Goal: Transaction & Acquisition: Obtain resource

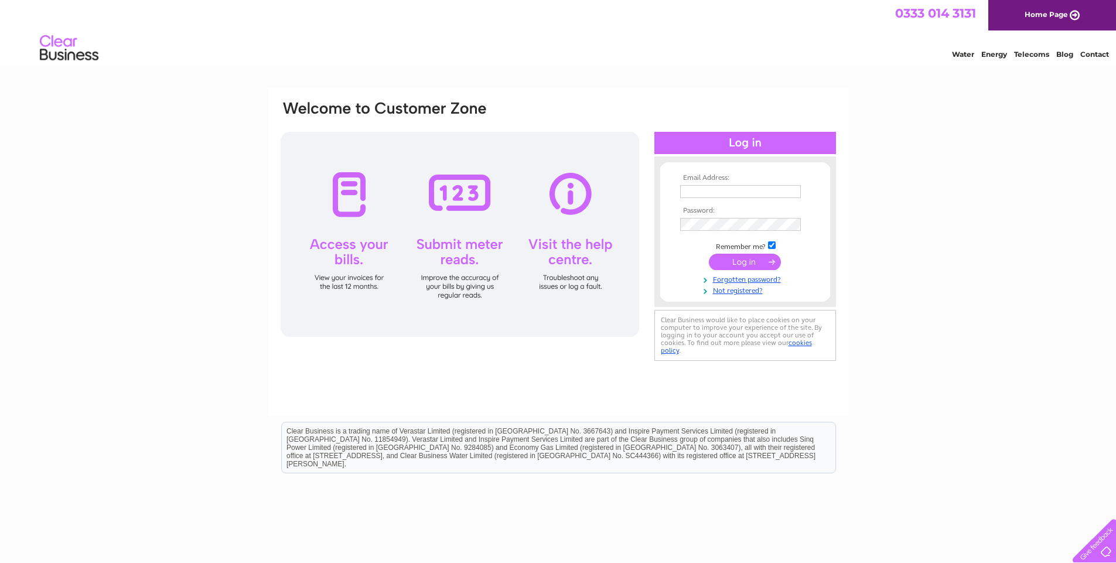
type input "swanhousebeccles@gmail.com"
click at [740, 259] on input "submit" at bounding box center [745, 262] width 72 height 16
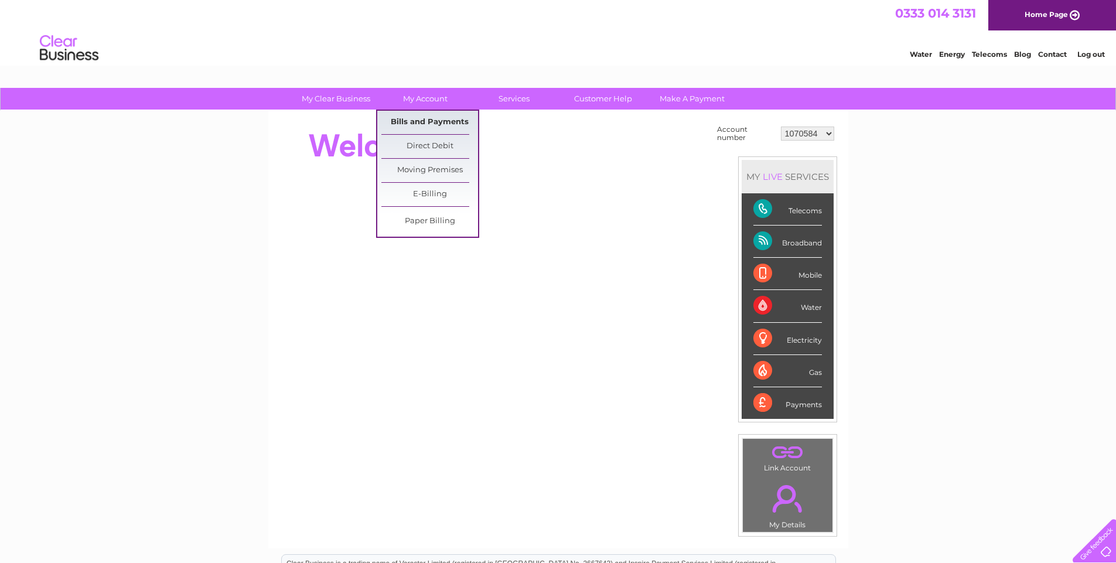
click at [421, 121] on link "Bills and Payments" at bounding box center [429, 122] width 97 height 23
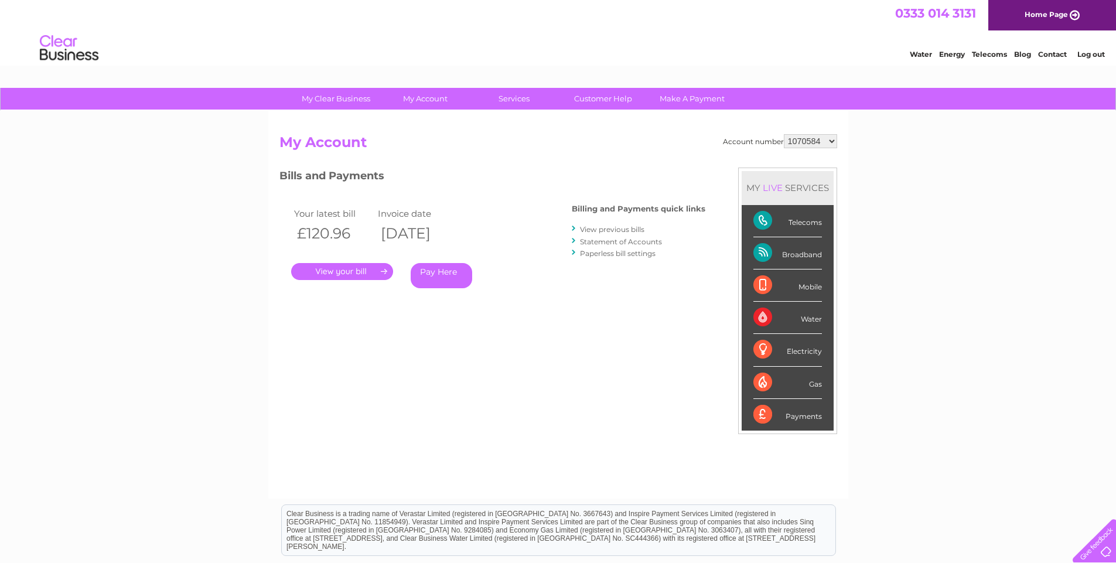
click at [832, 140] on select "1070584 30270766" at bounding box center [810, 141] width 53 height 14
select select "30270766"
click at [784, 134] on select "1070584 30270766" at bounding box center [810, 141] width 53 height 14
click at [330, 269] on link "." at bounding box center [342, 271] width 102 height 17
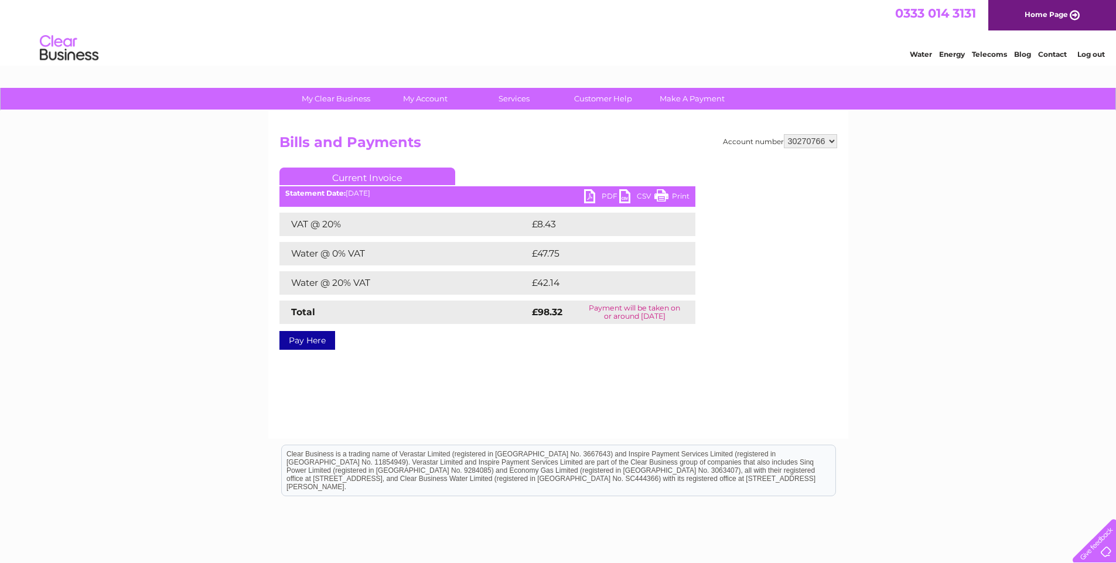
click at [587, 196] on link "PDF" at bounding box center [601, 197] width 35 height 17
